Goal: Task Accomplishment & Management: Manage account settings

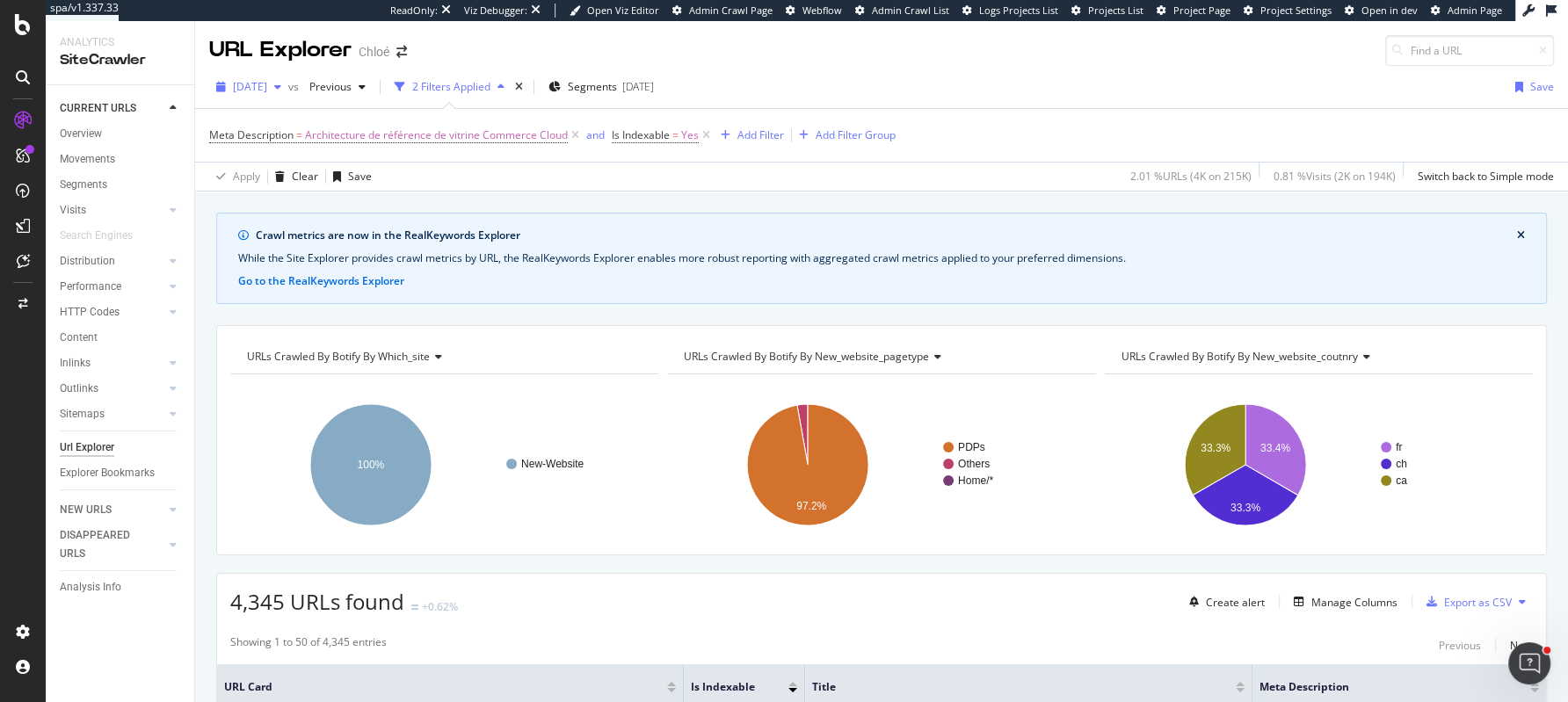
click at [267, 85] on span "2025 Sep. 11th" at bounding box center [250, 86] width 35 height 15
click at [205, 201] on div "Crawl metrics are now in the RealKeywords Explorer While the Site Explorer prov…" at bounding box center [881, 212] width 1373 height 42
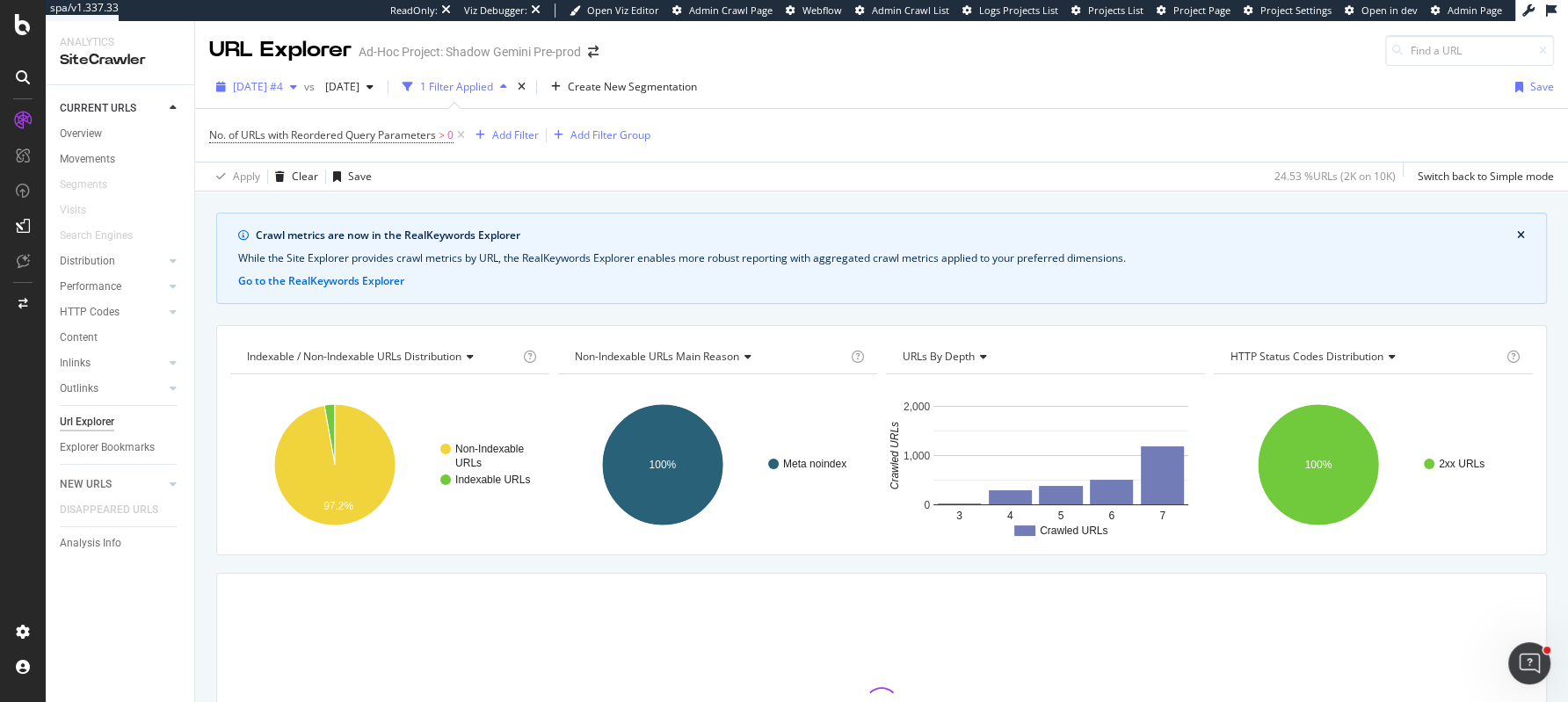
click at [253, 84] on span "[DATE] #4" at bounding box center [258, 86] width 50 height 15
click at [208, 311] on div "Crawl metrics are now in the RealKeywords Explorer While the Site Explorer prov…" at bounding box center [881, 555] width 1373 height 686
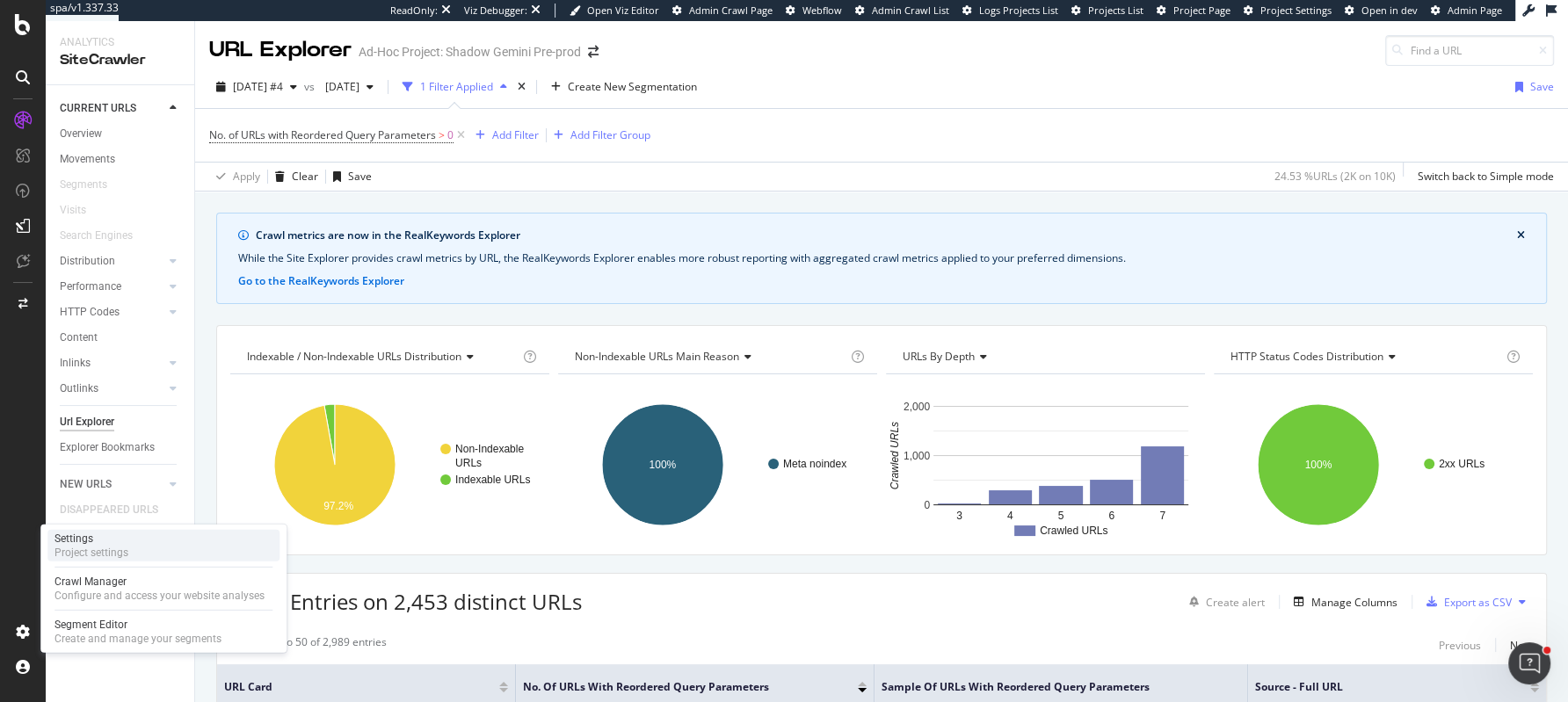
click at [127, 541] on div "Settings" at bounding box center [91, 539] width 73 height 14
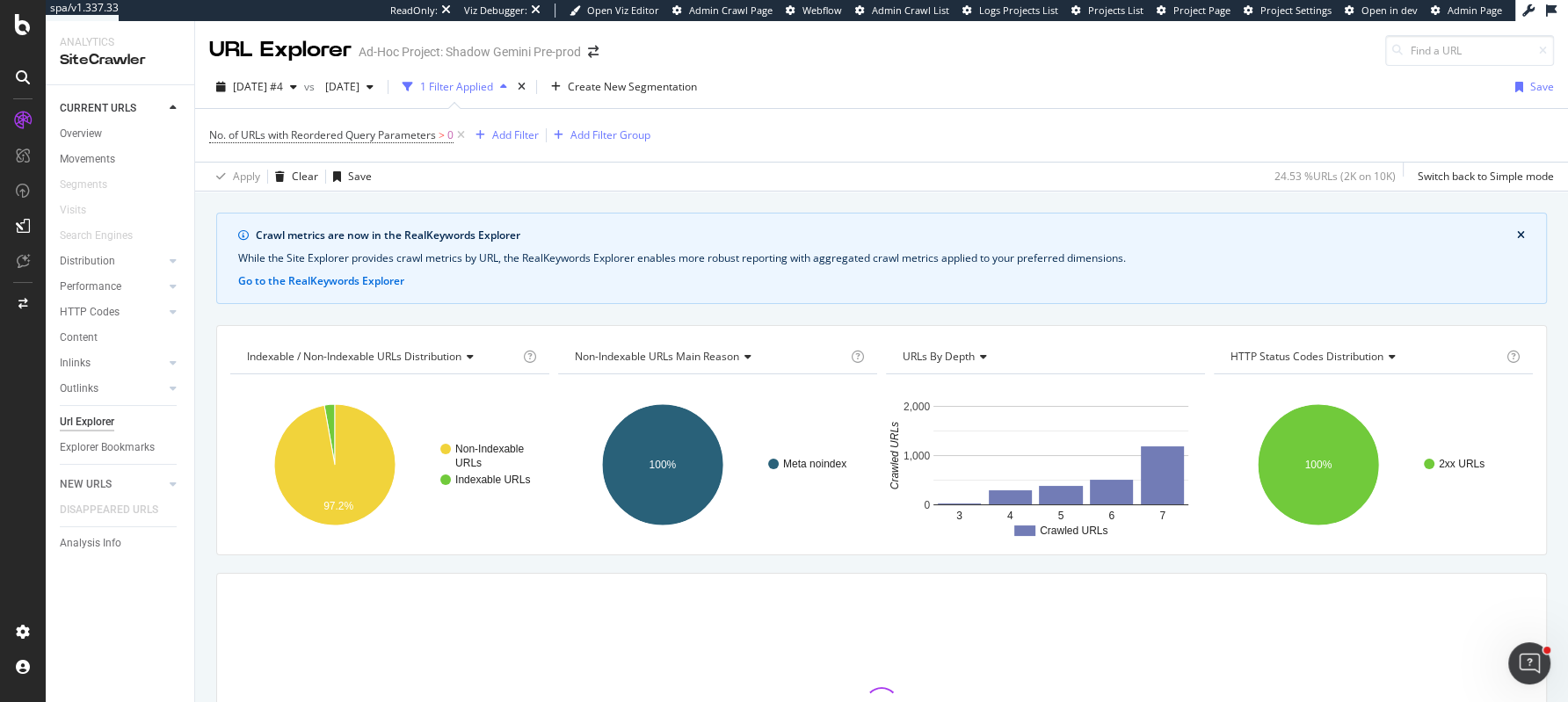
scroll to position [192, 0]
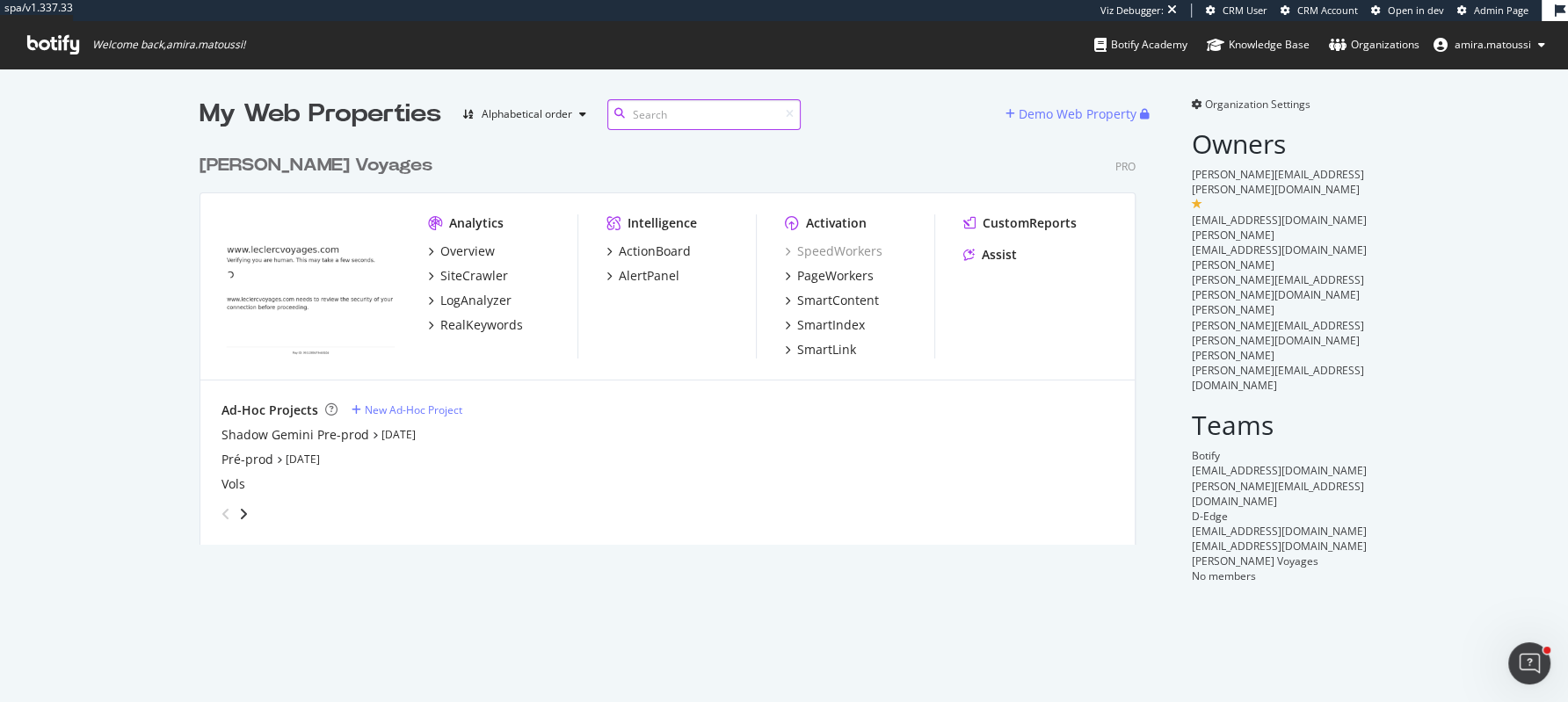
scroll to position [413, 949]
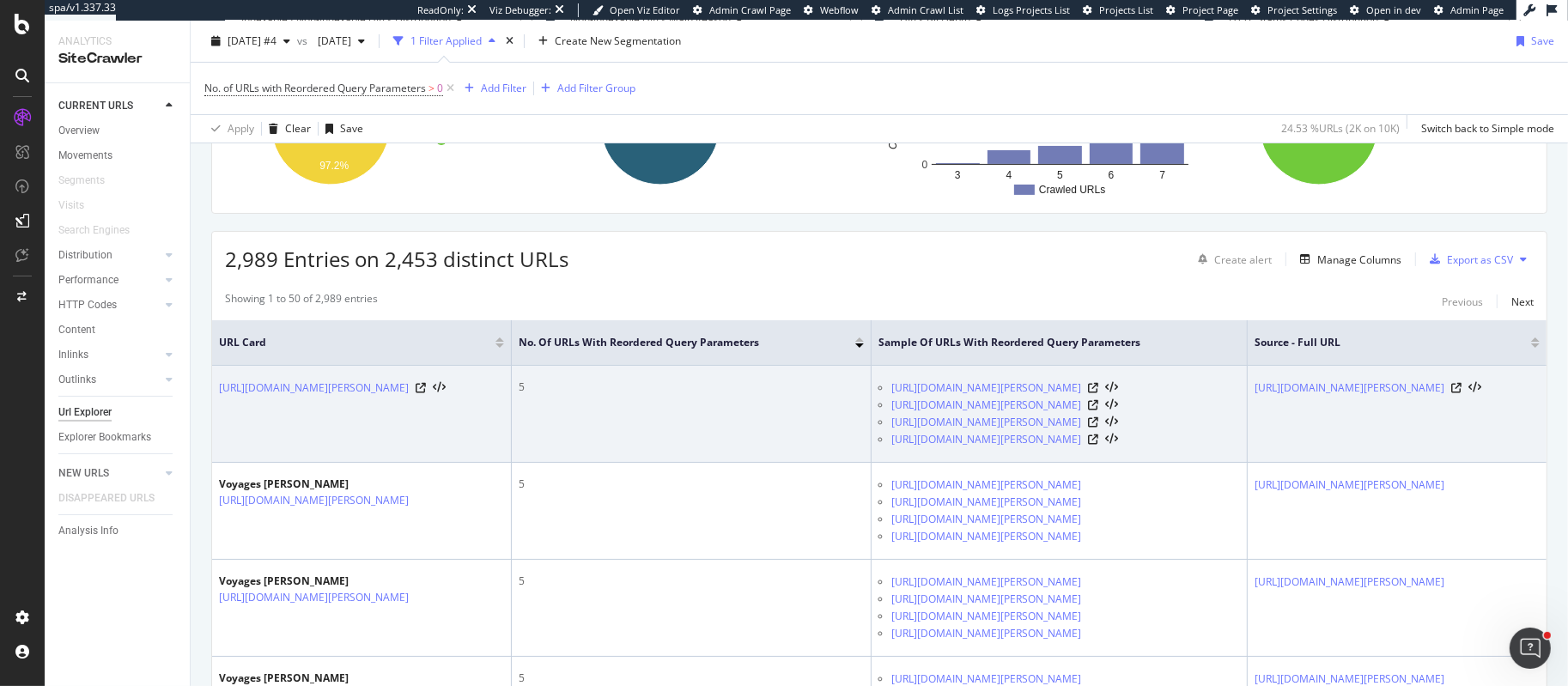
scroll to position [334, 0]
